Goal: Book appointment/travel/reservation

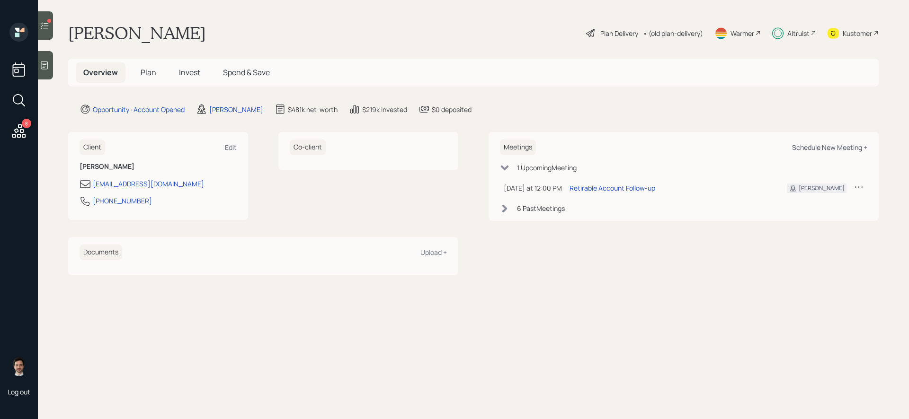
click at [811, 145] on div "Schedule New Meeting +" at bounding box center [829, 147] width 75 height 9
select select "ef6b64e1-8f62-4a74-b865-a7df4b35b836"
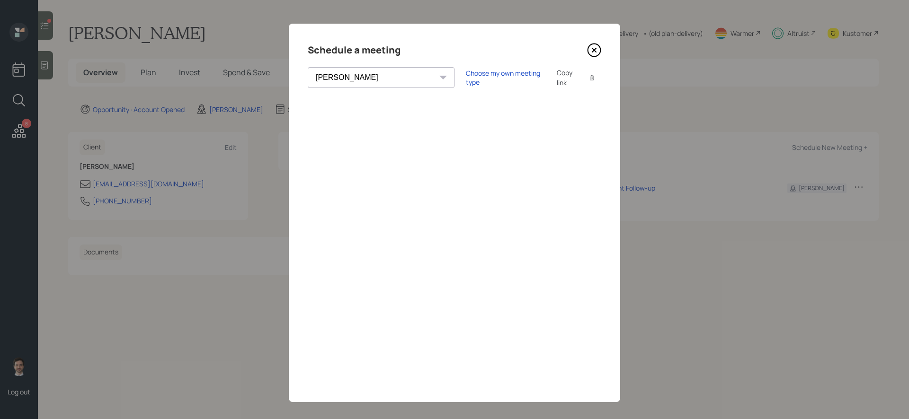
click at [593, 54] on icon at bounding box center [594, 50] width 14 height 14
